Goal: Task Accomplishment & Management: Manage account settings

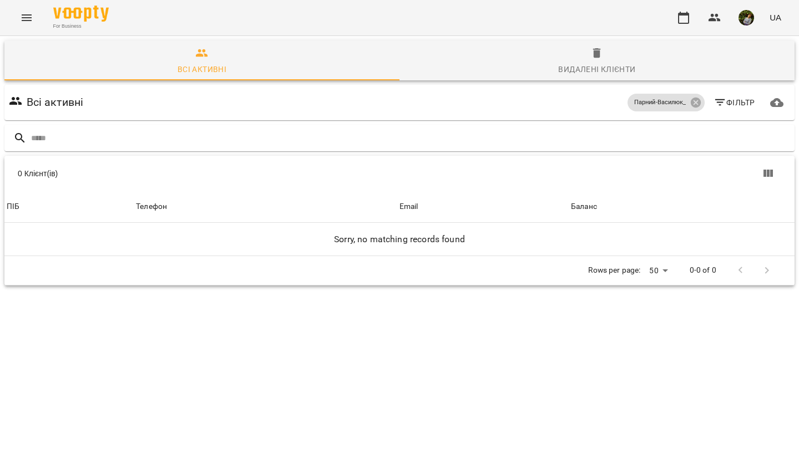
click at [27, 18] on icon "Menu" at bounding box center [26, 17] width 13 height 13
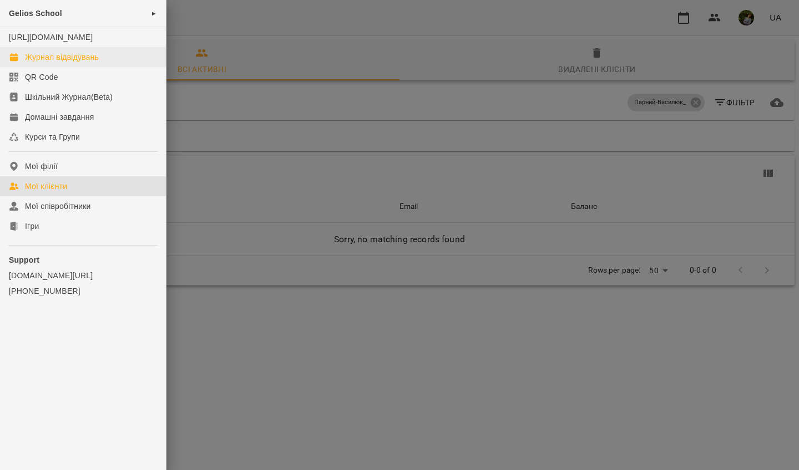
click at [68, 63] on div "Журнал відвідувань" at bounding box center [62, 57] width 74 height 11
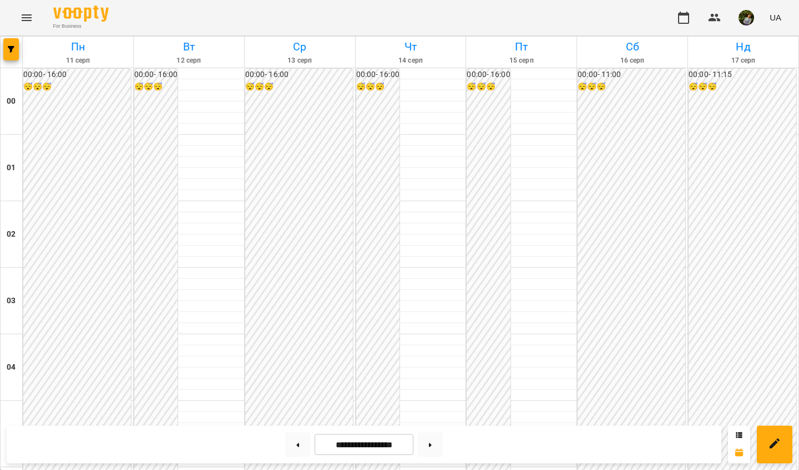
scroll to position [1073, 0]
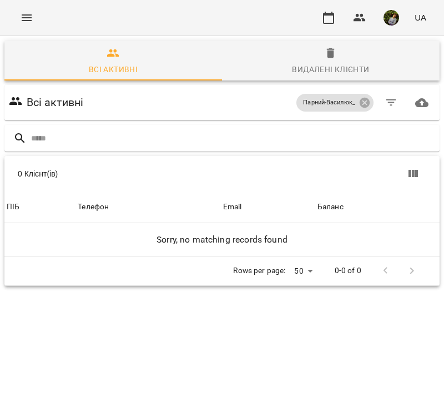
click at [29, 19] on icon "Menu" at bounding box center [26, 17] width 13 height 13
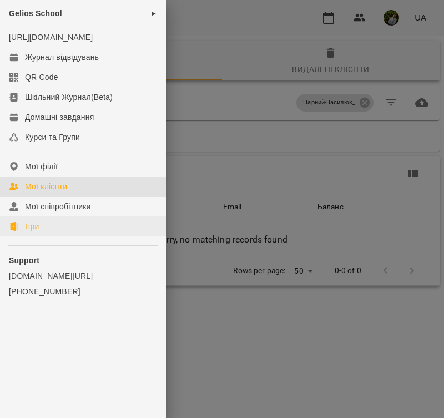
click at [38, 232] on div "Ігри" at bounding box center [32, 226] width 14 height 11
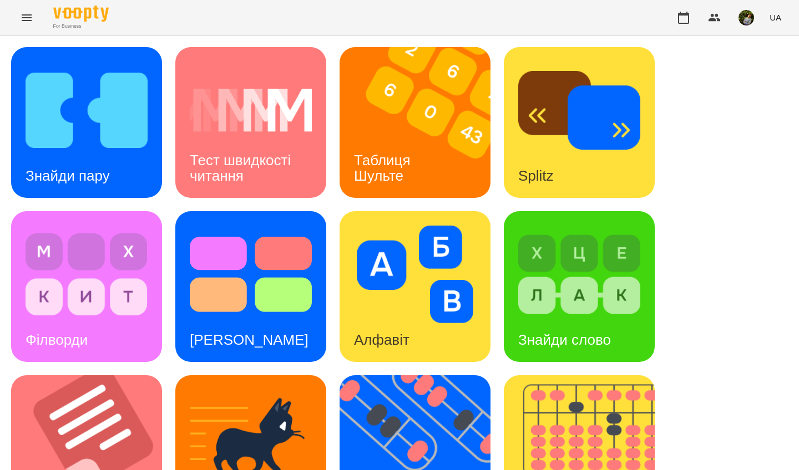
click at [265, 154] on h3 "Тест швидкості читання" at bounding box center [242, 168] width 105 height 32
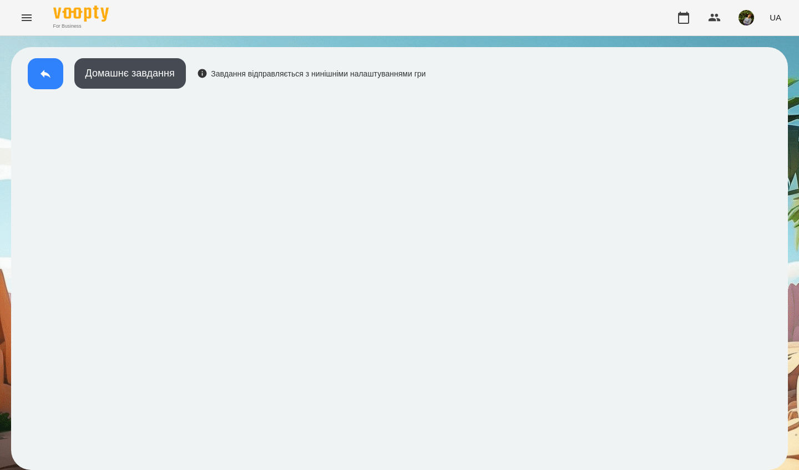
click at [43, 79] on icon at bounding box center [45, 73] width 13 height 13
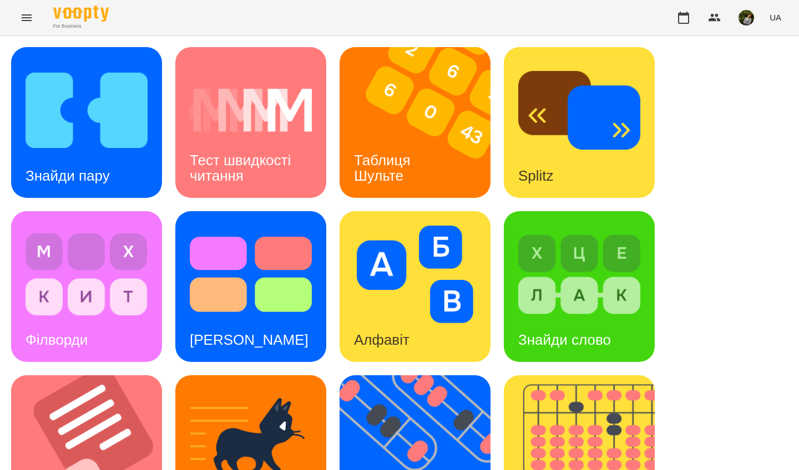
click at [291, 133] on img at bounding box center [251, 111] width 122 height 98
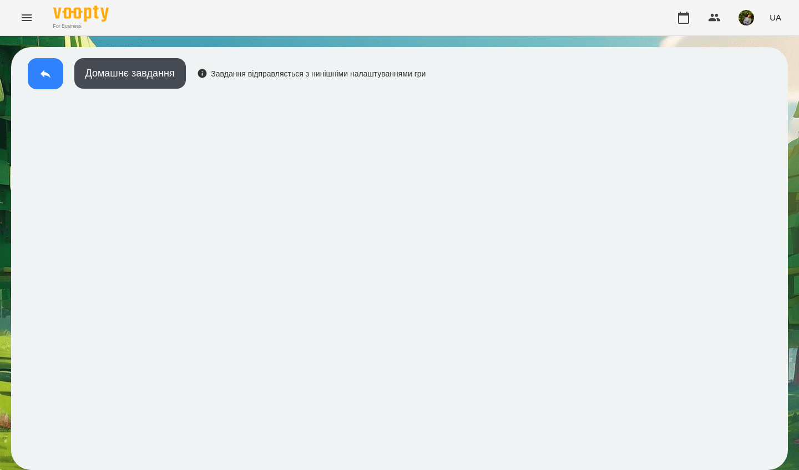
click at [39, 71] on icon at bounding box center [45, 73] width 13 height 13
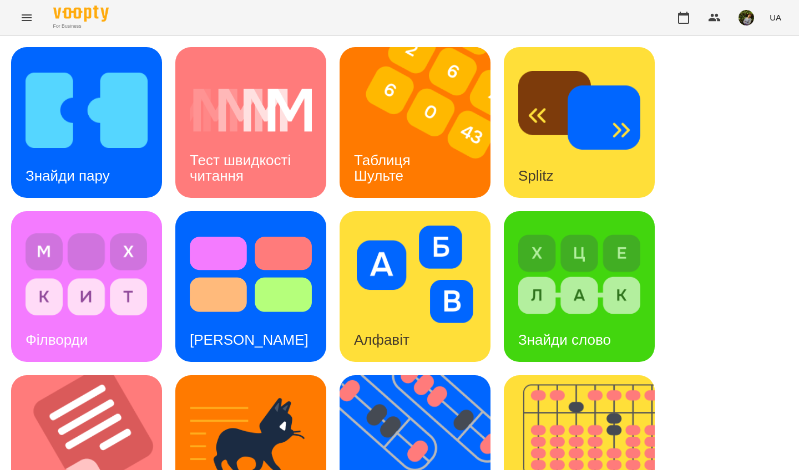
scroll to position [5, 0]
click at [129, 136] on img at bounding box center [87, 111] width 122 height 98
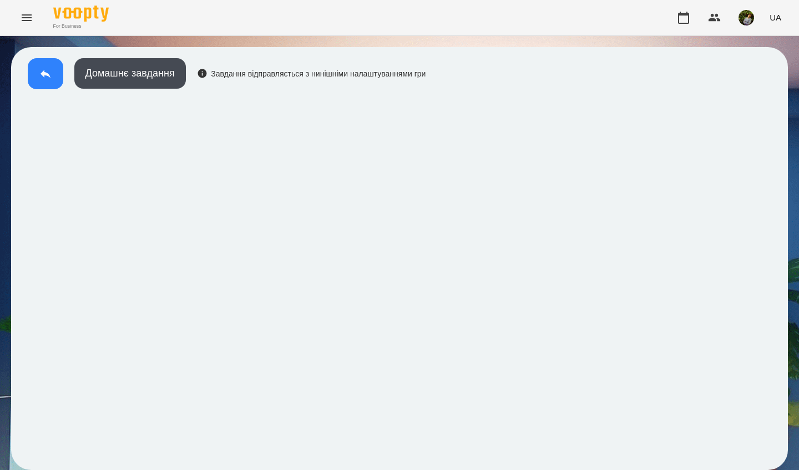
click at [38, 73] on button at bounding box center [46, 73] width 36 height 31
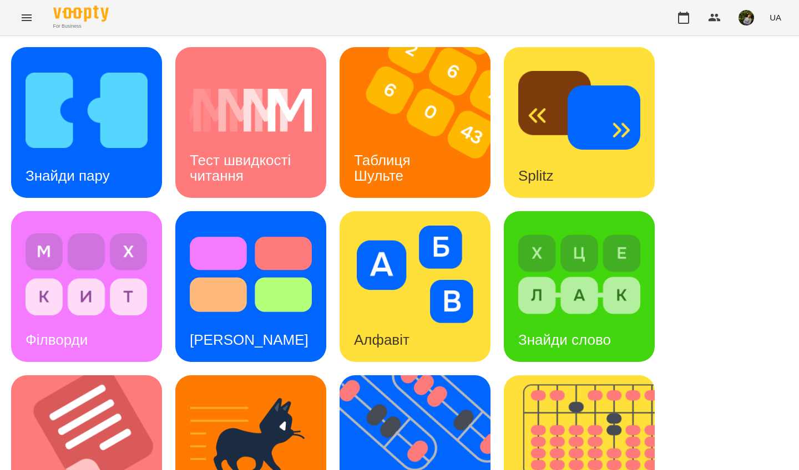
scroll to position [396, 0]
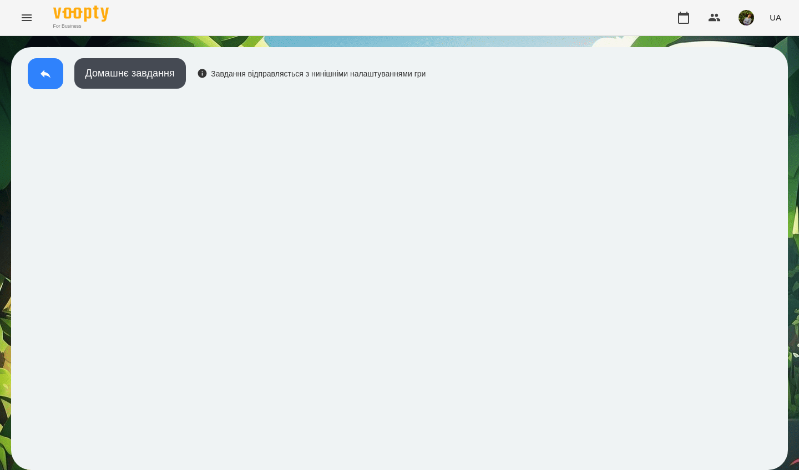
click at [39, 69] on icon at bounding box center [45, 73] width 13 height 13
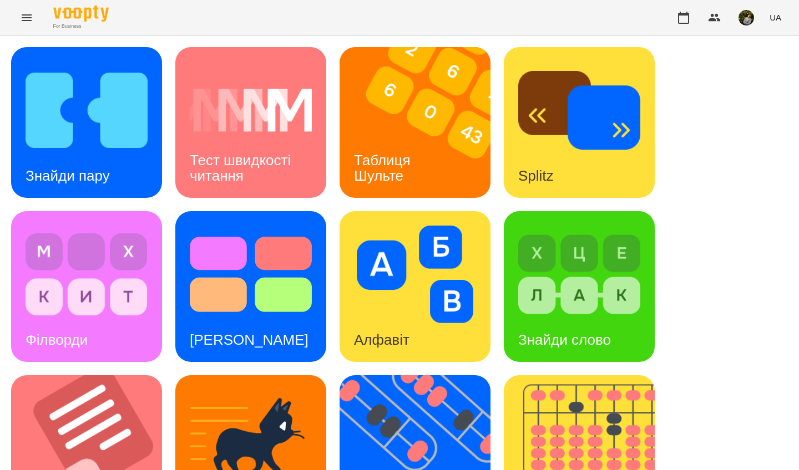
click at [26, 16] on icon "Menu" at bounding box center [26, 17] width 13 height 13
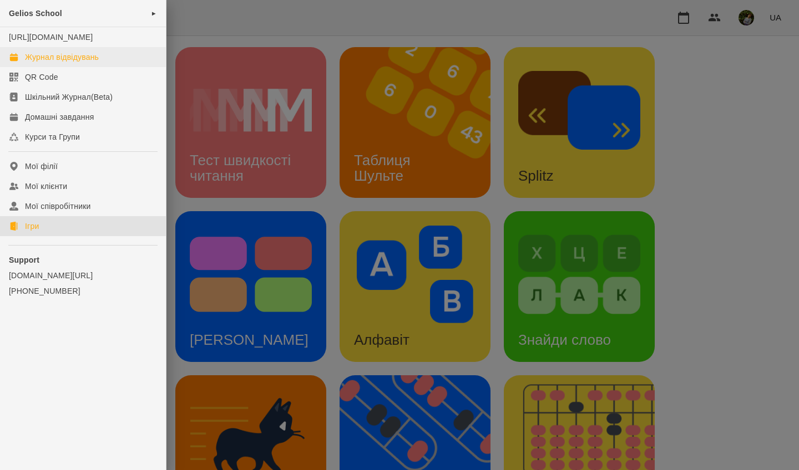
click at [48, 63] on div "Журнал відвідувань" at bounding box center [62, 57] width 74 height 11
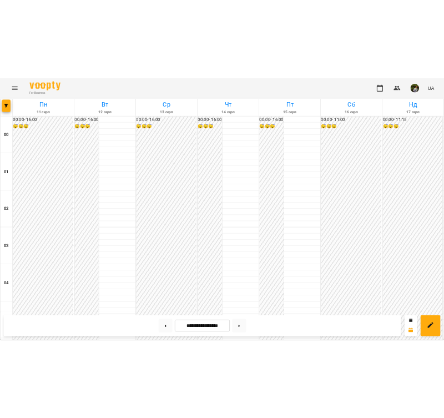
scroll to position [1028, 0]
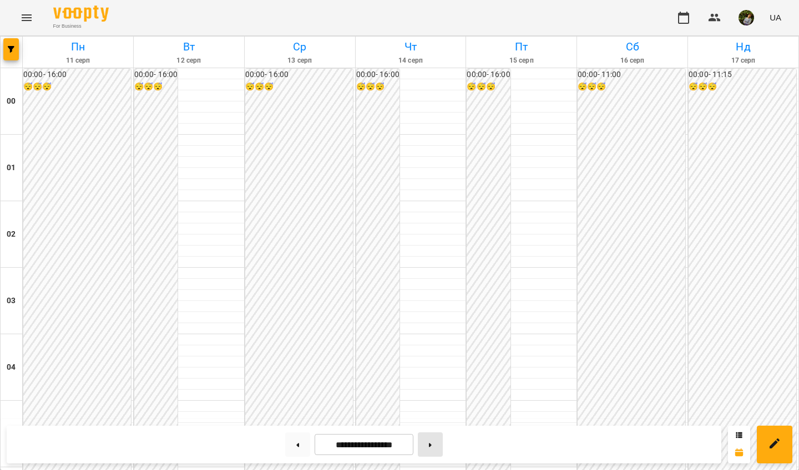
click at [436, 417] on button at bounding box center [430, 445] width 25 height 24
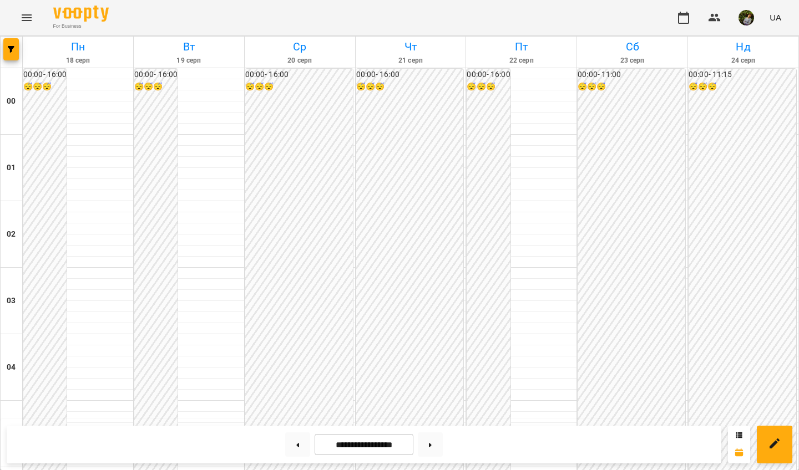
scroll to position [898, 0]
click at [295, 417] on button at bounding box center [297, 445] width 25 height 24
type input "**********"
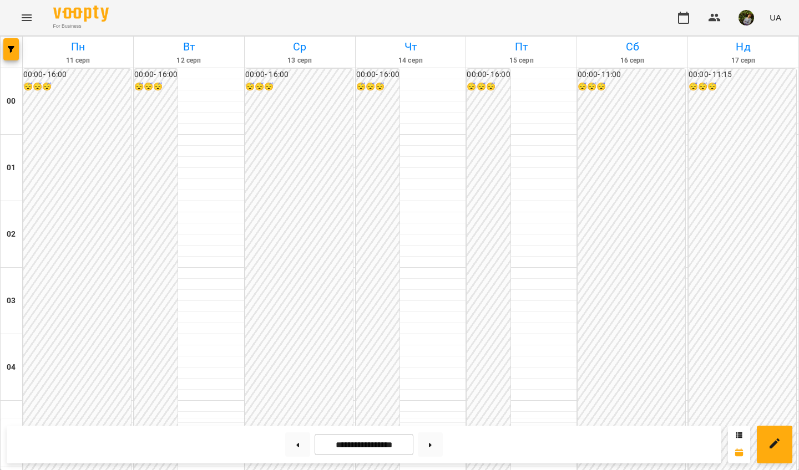
scroll to position [1116, 0]
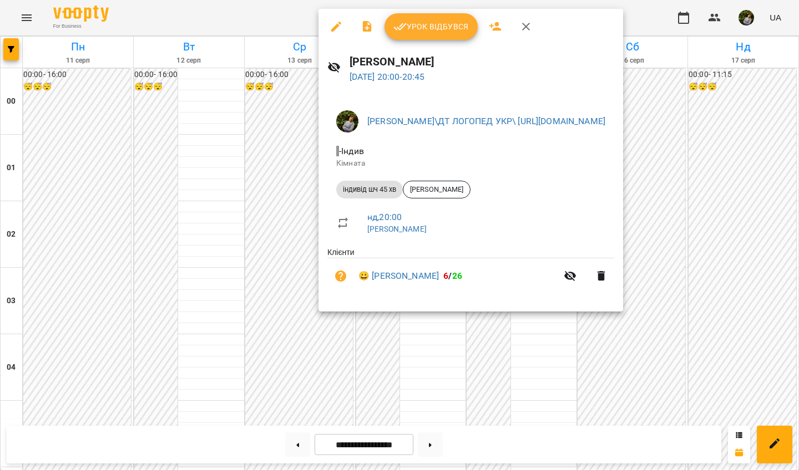
click at [443, 23] on span "Урок відбувся" at bounding box center [430, 26] width 75 height 13
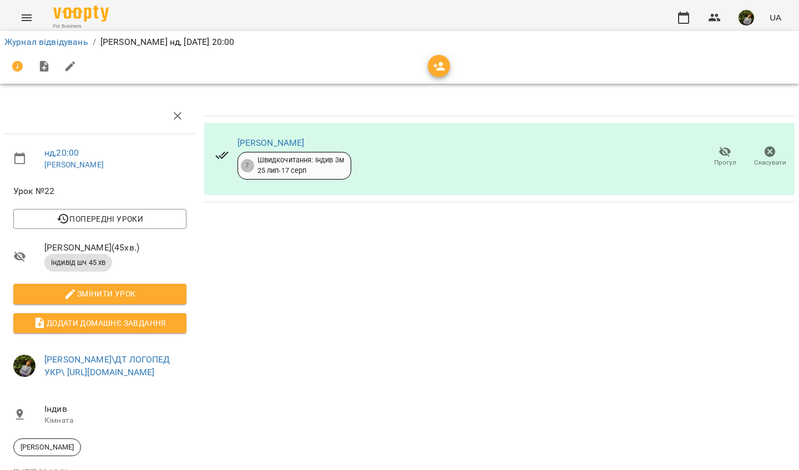
click at [22, 18] on icon "Menu" at bounding box center [27, 17] width 10 height 7
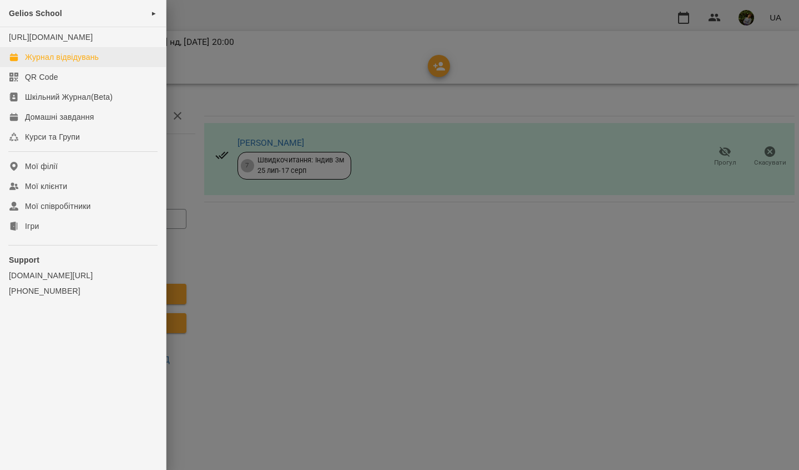
click at [39, 63] on div "Журнал відвідувань" at bounding box center [62, 57] width 74 height 11
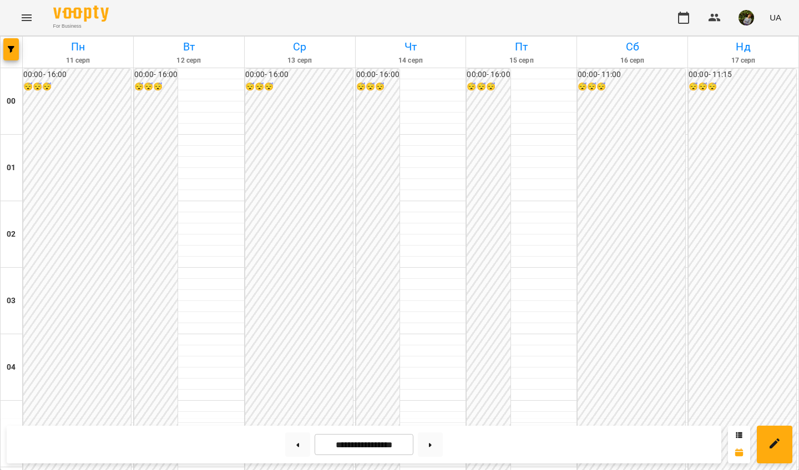
scroll to position [1245, 0]
click at [432, 417] on icon at bounding box center [430, 445] width 3 height 4
type input "**********"
